Goal: Information Seeking & Learning: Learn about a topic

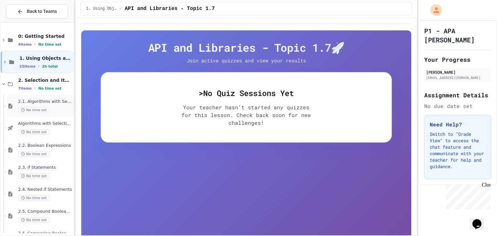
scroll to position [19, 0]
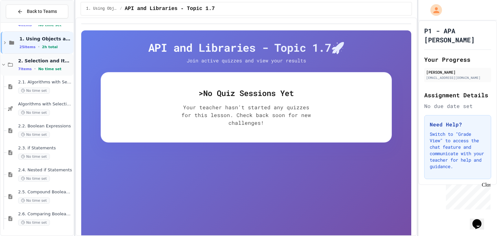
click at [29, 64] on div "2. Selection and Iteration 7 items • No time set" at bounding box center [45, 65] width 54 height 14
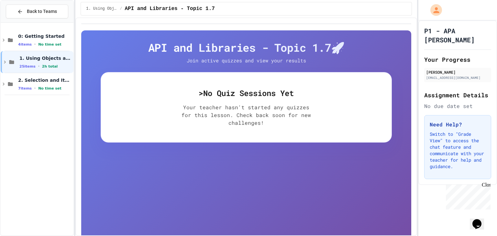
scroll to position [0, 0]
click at [29, 64] on span "25 items" at bounding box center [27, 66] width 16 height 4
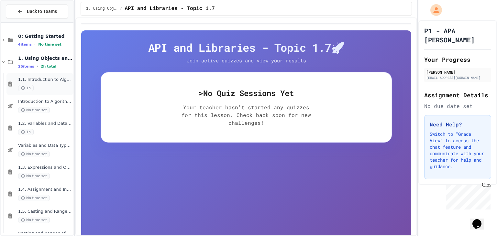
click at [31, 73] on div "1.1. Introduction to Algorithms, Programming, and Compilers 1h" at bounding box center [39, 84] width 67 height 22
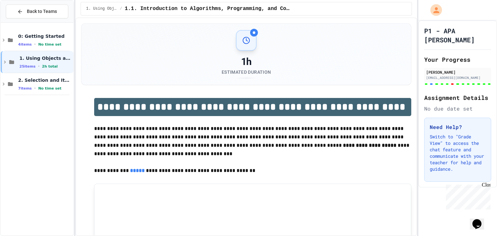
click at [31, 97] on div "0: Getting Started 4 items • No time set 1. Using Objects and Methods 25 items …" at bounding box center [37, 62] width 73 height 74
click at [30, 89] on div "7 items • No time set" at bounding box center [45, 88] width 54 height 5
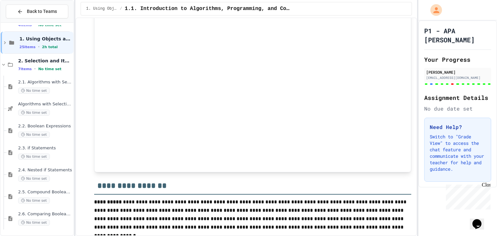
scroll to position [259, 0]
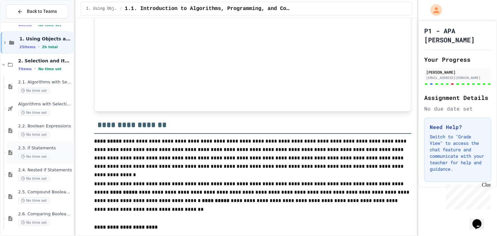
click at [34, 148] on span "2.3. if Statements" at bounding box center [45, 148] width 54 height 5
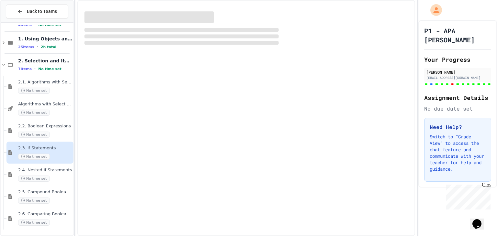
scroll to position [12, 0]
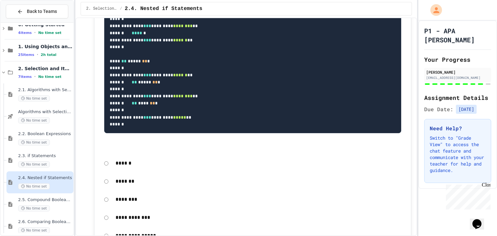
scroll to position [4045, 0]
